Goal: Task Accomplishment & Management: Manage account settings

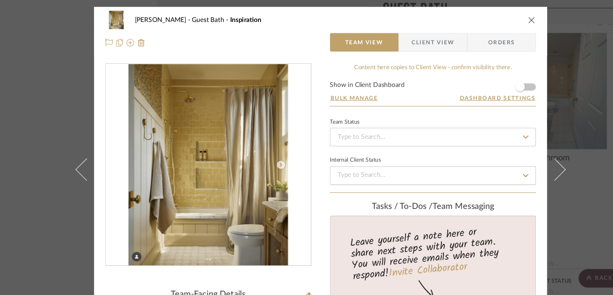
click at [496, 16] on icon "close" at bounding box center [498, 18] width 7 height 7
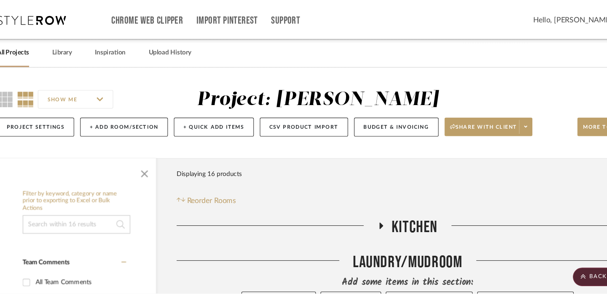
scroll to position [984, 0]
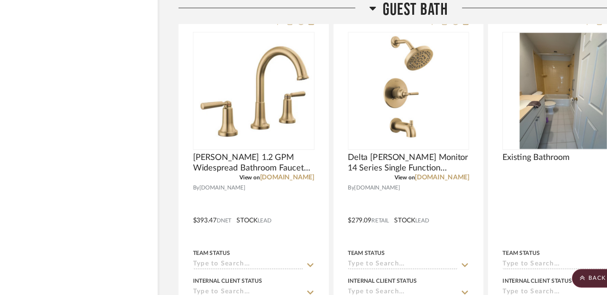
click at [112, 75] on div "Filter by keyword, category or name prior to exporting to Excel or Bulk Actions…" at bounding box center [86, 234] width 146 height 2151
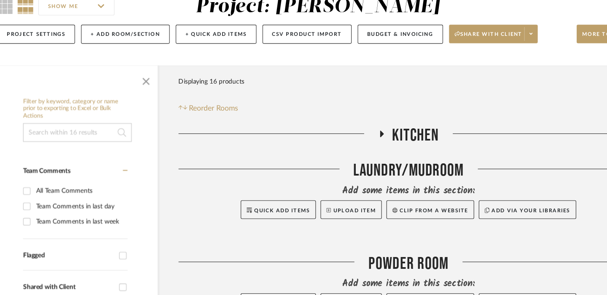
scroll to position [0, 0]
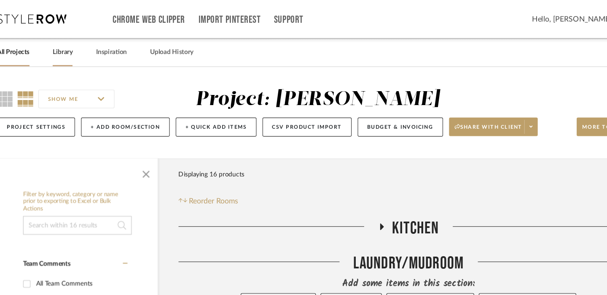
click at [70, 46] on link "Library" at bounding box center [72, 47] width 18 height 11
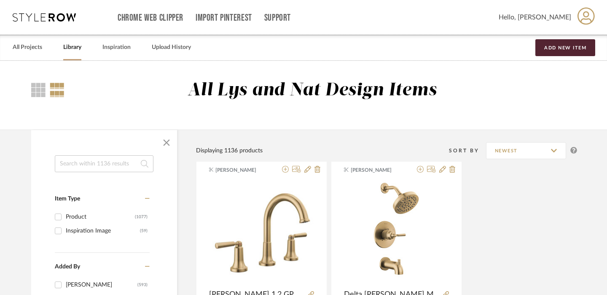
click at [92, 162] on input at bounding box center [104, 163] width 99 height 17
type input "sink"
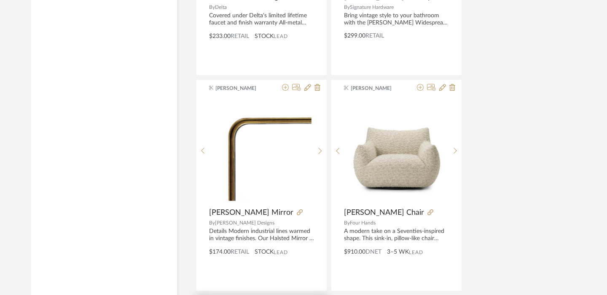
scroll to position [970, 0]
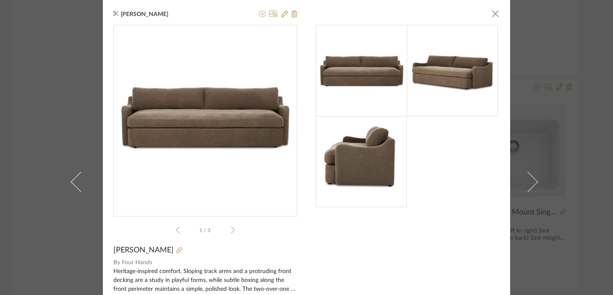
scroll to position [68, 0]
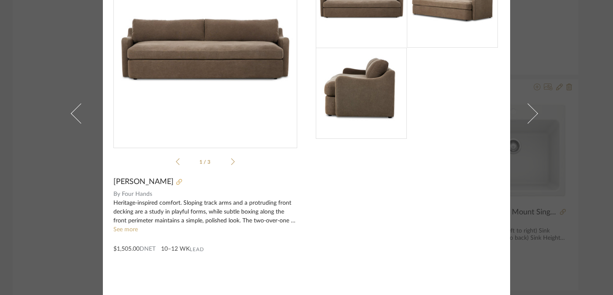
click at [176, 185] on icon at bounding box center [179, 182] width 6 height 6
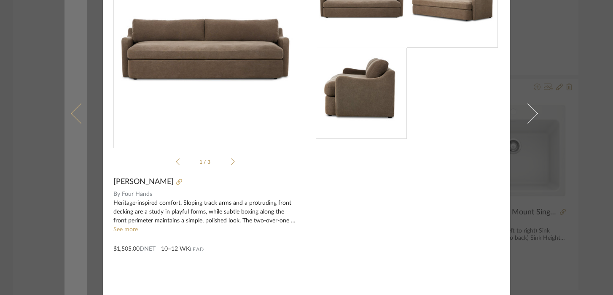
click at [65, 210] on link at bounding box center [76, 113] width 23 height 363
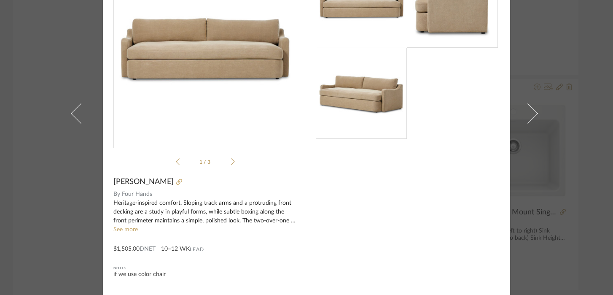
click at [566, 41] on div "[PERSON_NAME] × 1 / 3 [PERSON_NAME] Sofa By Four Hands Heritage-inspired comfor…" at bounding box center [306, 147] width 613 height 295
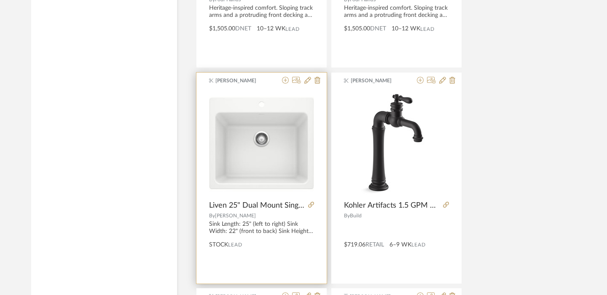
scroll to position [1625, 0]
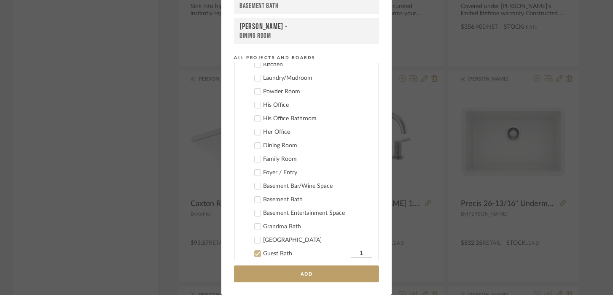
scroll to position [145, 0]
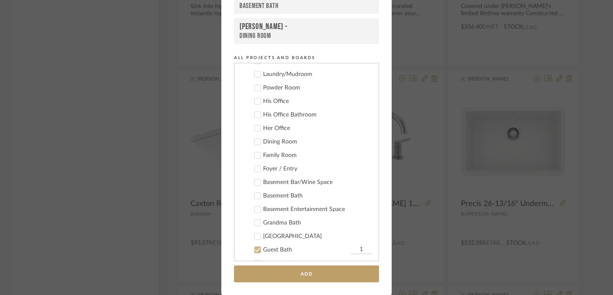
click at [256, 195] on icon at bounding box center [257, 196] width 5 height 4
click at [255, 223] on icon at bounding box center [257, 223] width 5 height 4
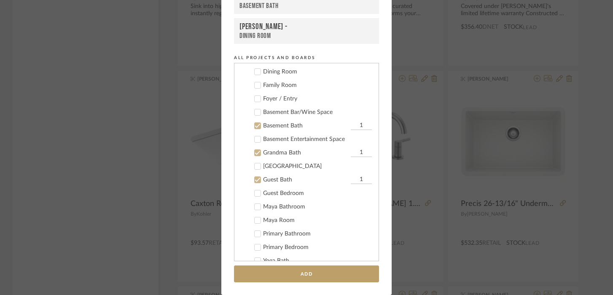
scroll to position [217, 0]
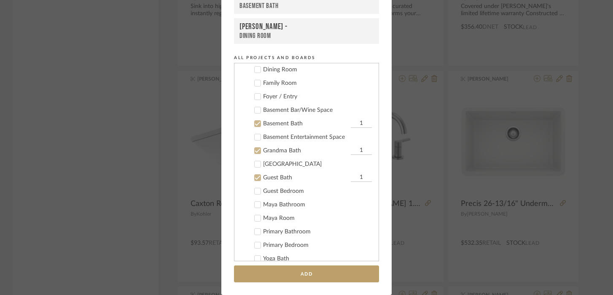
click at [255, 205] on icon at bounding box center [258, 205] width 6 height 6
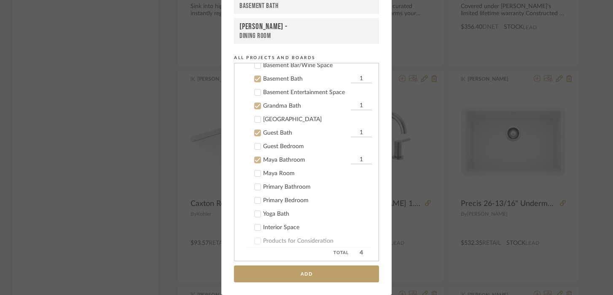
scroll to position [268, 0]
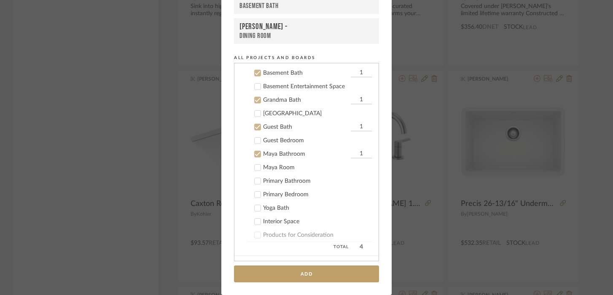
click at [255, 207] on icon at bounding box center [258, 208] width 6 height 6
click at [270, 283] on add-to "Add to Projects Recent Projects, Rooms, or Boards [PERSON_NAME] - Guest Bath [P…" at bounding box center [306, 104] width 170 height 381
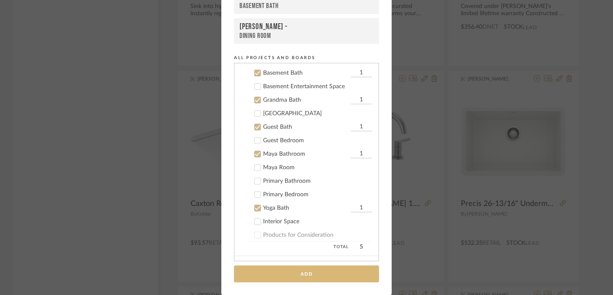
click at [273, 272] on button "Add" at bounding box center [306, 273] width 145 height 17
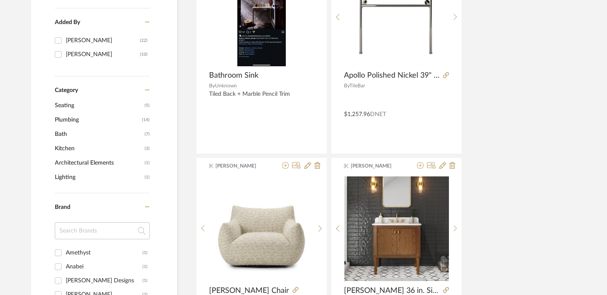
scroll to position [0, 0]
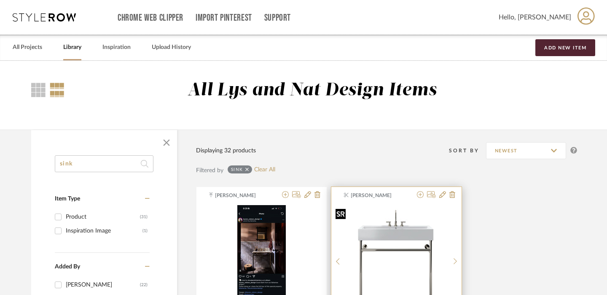
click at [383, 255] on img "0" at bounding box center [397, 257] width 92 height 105
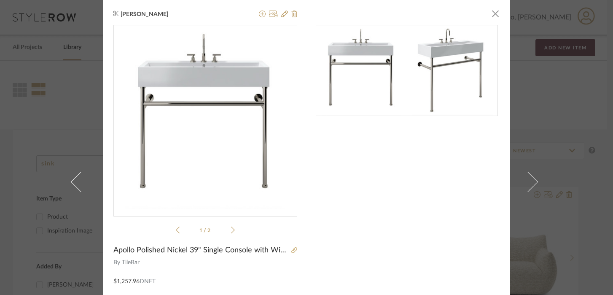
click at [232, 227] on div "1 / 2" at bounding box center [205, 131] width 184 height 212
click at [231, 229] on icon at bounding box center [233, 230] width 4 height 8
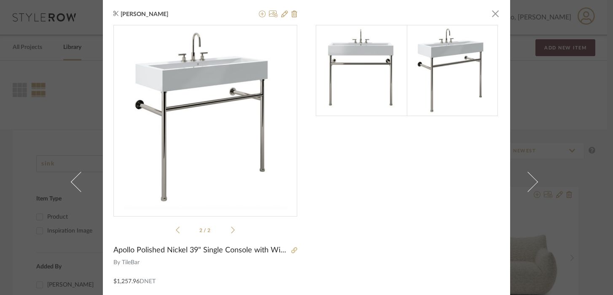
click at [231, 230] on icon at bounding box center [233, 230] width 4 height 8
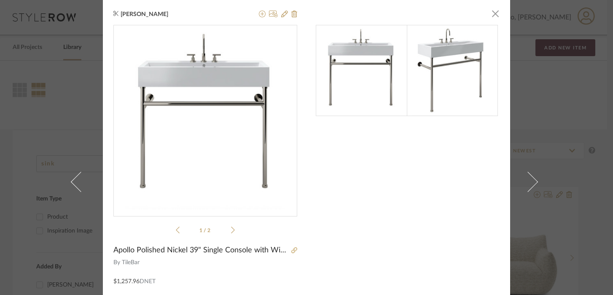
click at [231, 230] on icon at bounding box center [233, 230] width 4 height 8
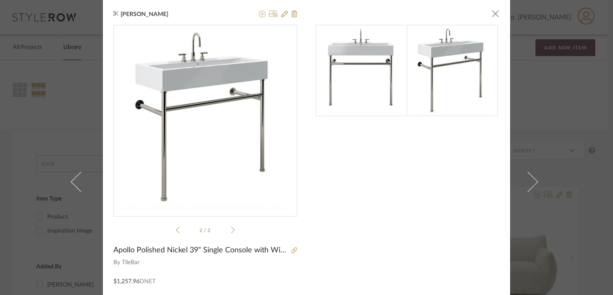
click at [231, 230] on icon at bounding box center [233, 230] width 4 height 8
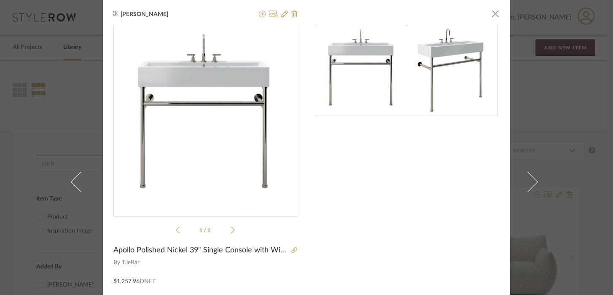
click at [560, 100] on div "[PERSON_NAME] × 1 / 2 Apollo Polished Nickel 39" Single Console with Widespread…" at bounding box center [306, 147] width 613 height 295
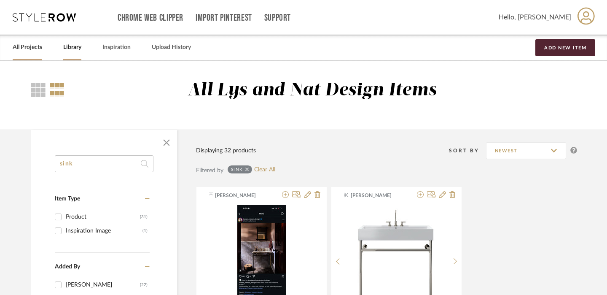
click at [30, 47] on link "All Projects" at bounding box center [28, 47] width 30 height 11
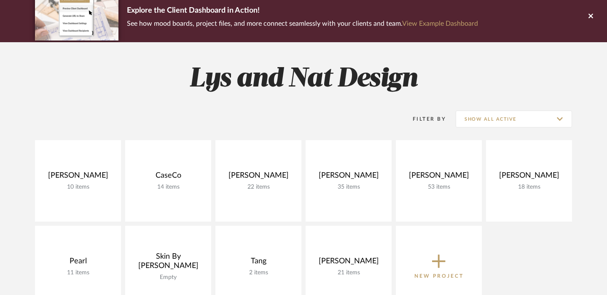
scroll to position [71, 0]
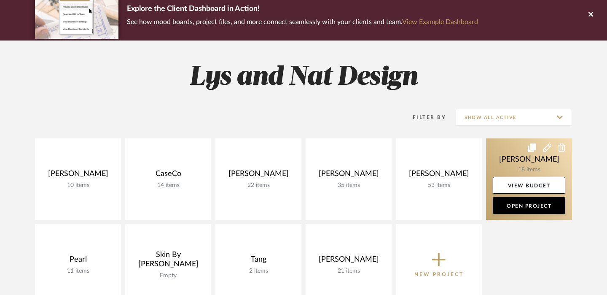
click at [507, 167] on link at bounding box center [529, 178] width 86 height 81
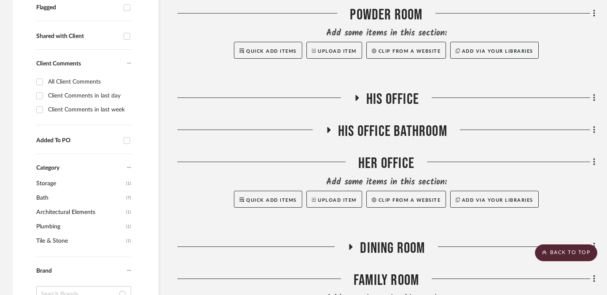
scroll to position [310, 0]
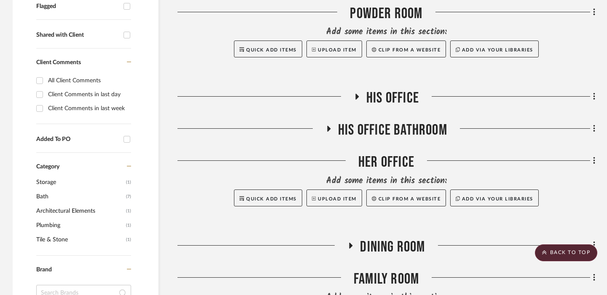
click at [328, 129] on icon at bounding box center [329, 129] width 3 height 6
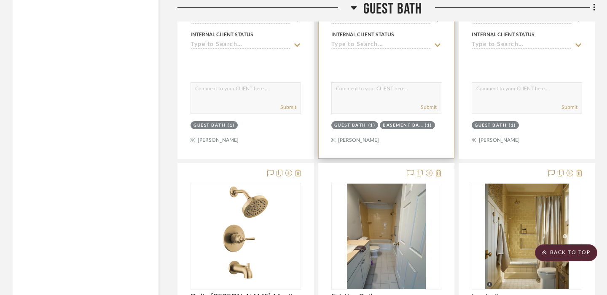
scroll to position [1585, 0]
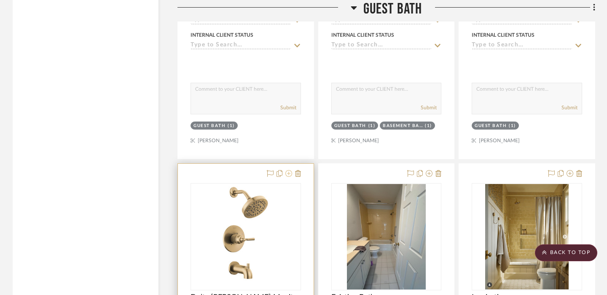
click at [291, 175] on icon at bounding box center [289, 173] width 7 height 7
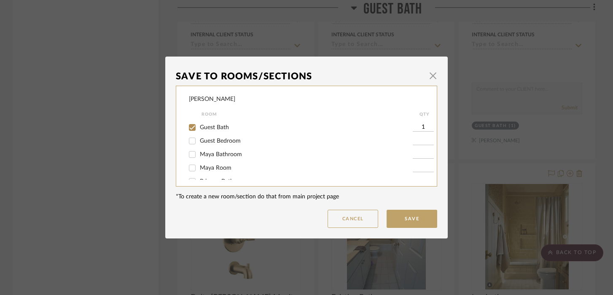
scroll to position [196, 0]
click at [191, 125] on input "Guest Bath" at bounding box center [192, 118] width 13 height 13
checkbox input "false"
click at [190, 166] on input "Maya Room" at bounding box center [192, 159] width 13 height 13
checkbox input "true"
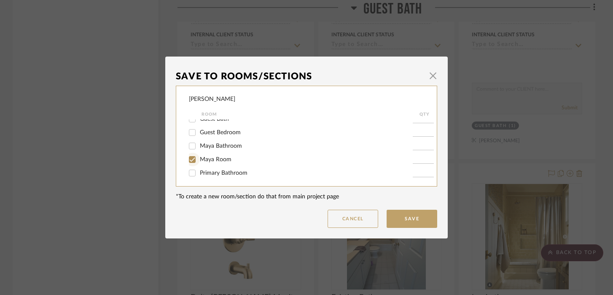
type input "1"
click at [188, 153] on input "Maya Bathroom" at bounding box center [192, 145] width 13 height 13
checkbox input "true"
type input "1"
click at [188, 164] on input "Maya Room" at bounding box center [192, 159] width 13 height 13
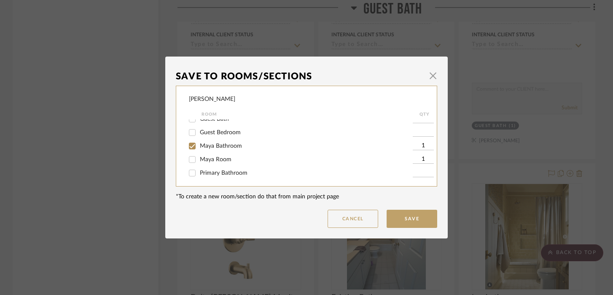
checkbox input "false"
click at [421, 219] on button "Save" at bounding box center [412, 219] width 51 height 18
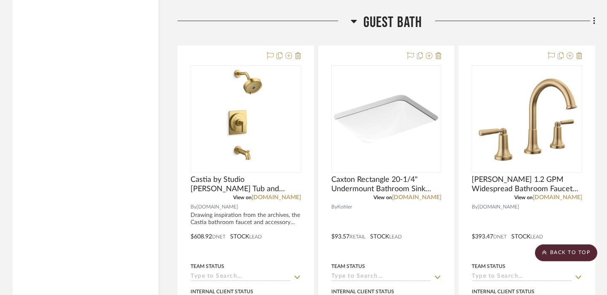
scroll to position [1328, 0]
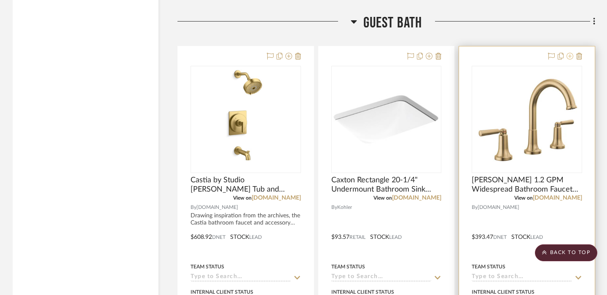
click at [572, 56] on icon at bounding box center [570, 56] width 7 height 7
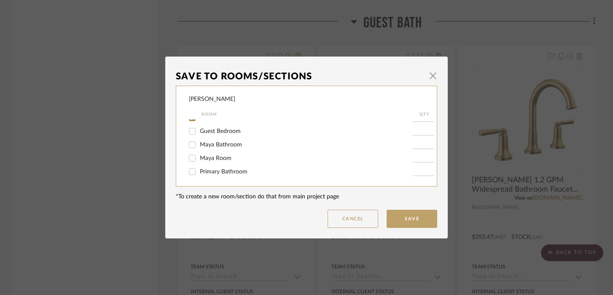
scroll to position [197, 0]
click at [222, 148] on span "Maya Bathroom" at bounding box center [221, 146] width 42 height 6
click at [199, 152] on input "Maya Bathroom" at bounding box center [192, 145] width 13 height 13
checkbox input "true"
type input "1"
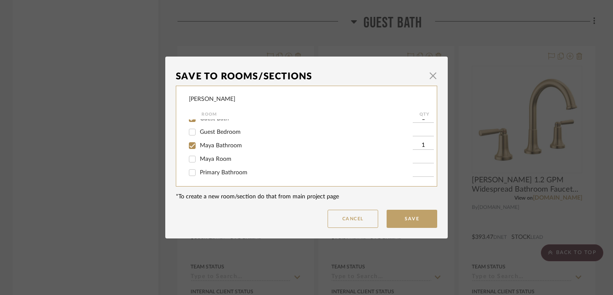
click at [190, 124] on input "Guest Bath" at bounding box center [192, 118] width 13 height 13
checkbox input "false"
click at [405, 218] on button "Save" at bounding box center [412, 219] width 51 height 18
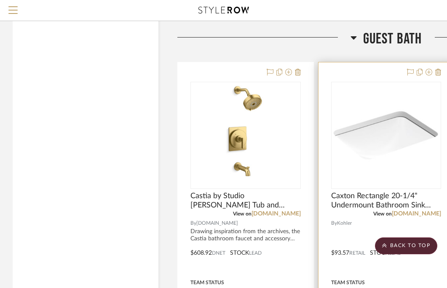
scroll to position [1267, 0]
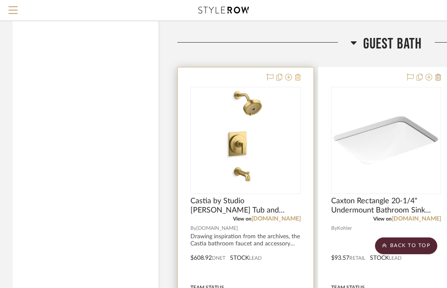
click at [300, 77] on icon at bounding box center [298, 77] width 6 height 7
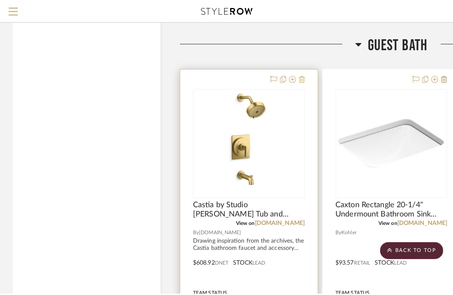
scroll to position [0, 0]
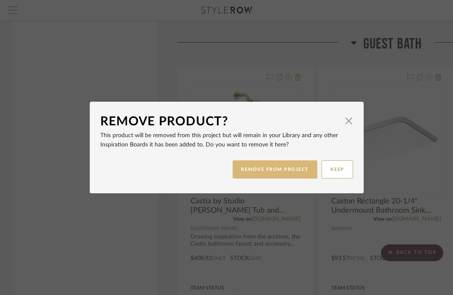
click at [275, 170] on button "REMOVE FROM PROJECT" at bounding box center [275, 169] width 85 height 18
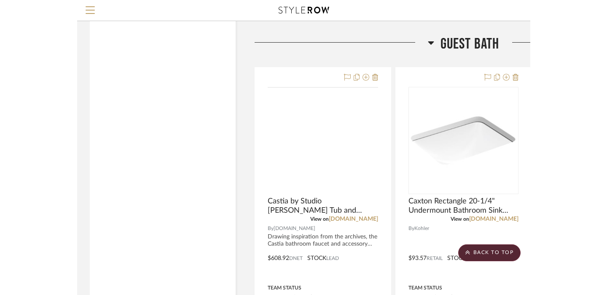
scroll to position [1267, 0]
